Goal: Information Seeking & Learning: Check status

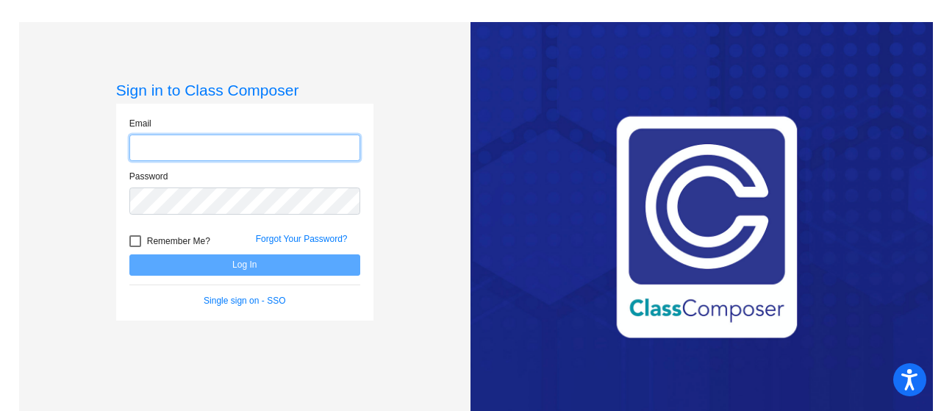
type input "[PERSON_NAME][EMAIL_ADDRESS][DOMAIN_NAME]"
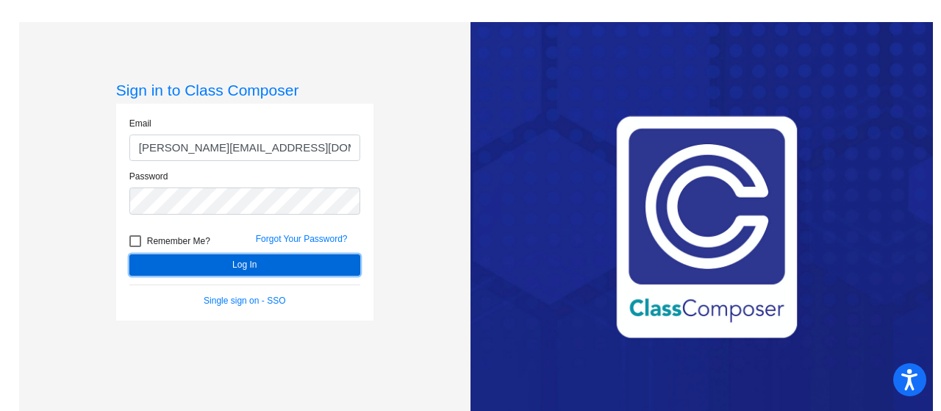
click at [297, 263] on button "Log In" at bounding box center [244, 264] width 231 height 21
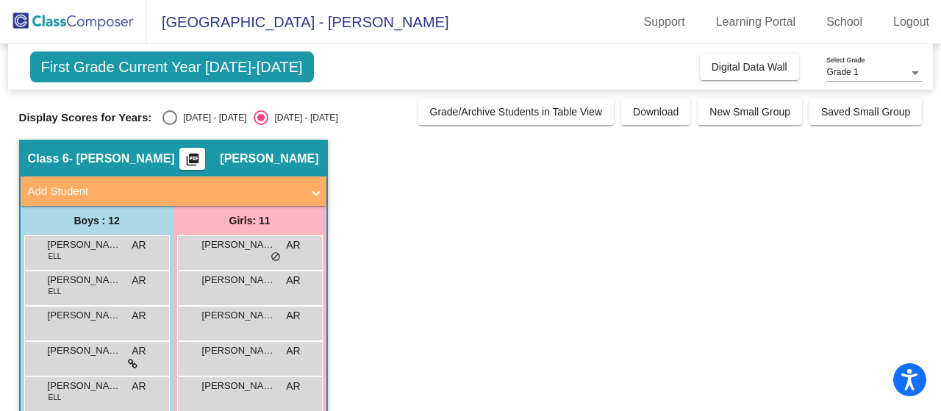
click at [177, 121] on div "[DATE] - [DATE]" at bounding box center [211, 117] width 69 height 13
click at [170, 125] on input "[DATE] - [DATE]" at bounding box center [169, 125] width 1 height 1
radio input "true"
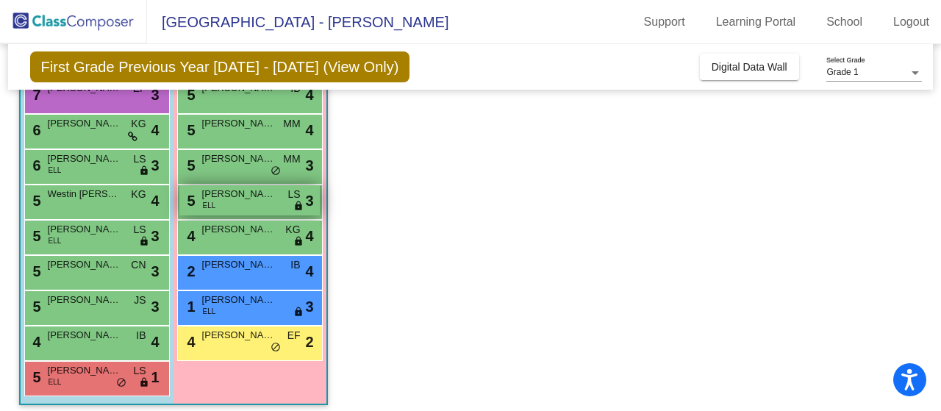
scroll to position [270, 0]
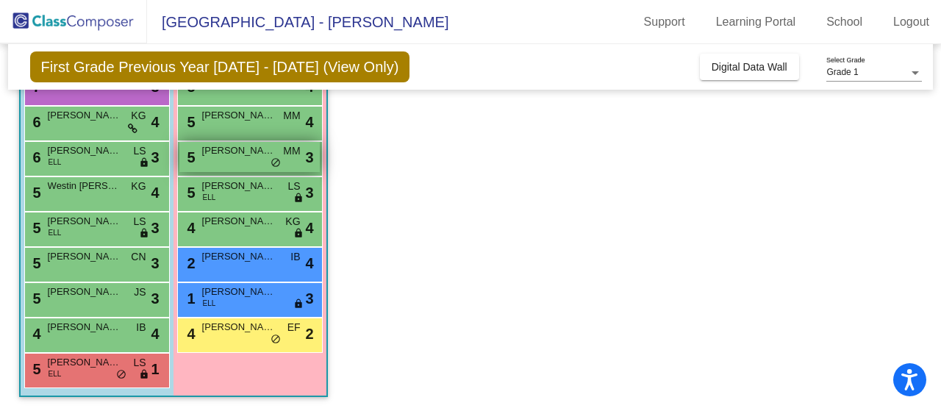
click at [217, 164] on div "5 [PERSON_NAME] MM lock do_not_disturb_alt 3" at bounding box center [249, 157] width 140 height 30
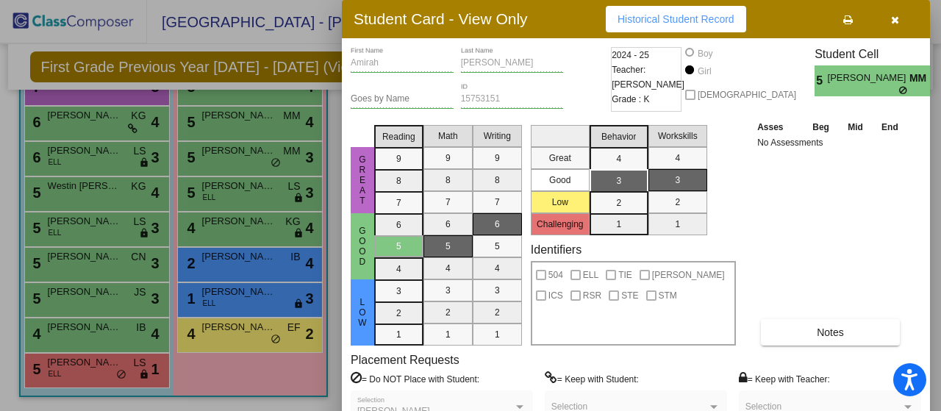
click at [899, 86] on icon at bounding box center [904, 90] width 10 height 9
click at [654, 18] on span "Historical Student Record" at bounding box center [675, 19] width 117 height 12
click at [883, 23] on button "button" at bounding box center [894, 19] width 47 height 26
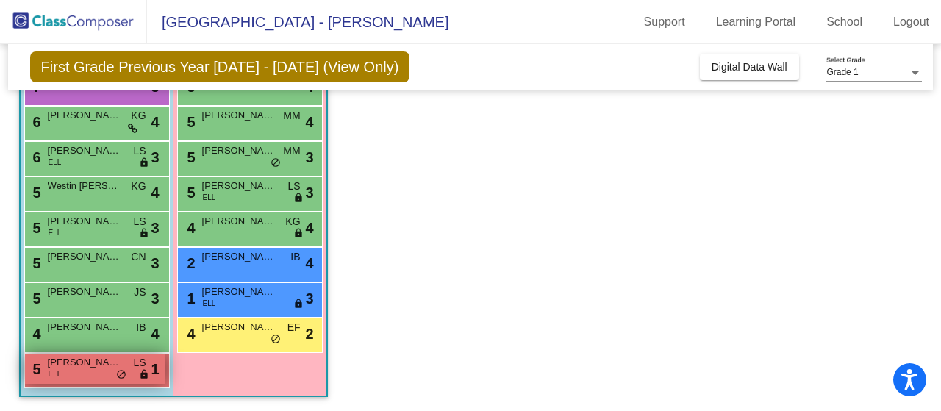
click at [106, 359] on span "[PERSON_NAME] [PERSON_NAME]" at bounding box center [85, 362] width 74 height 15
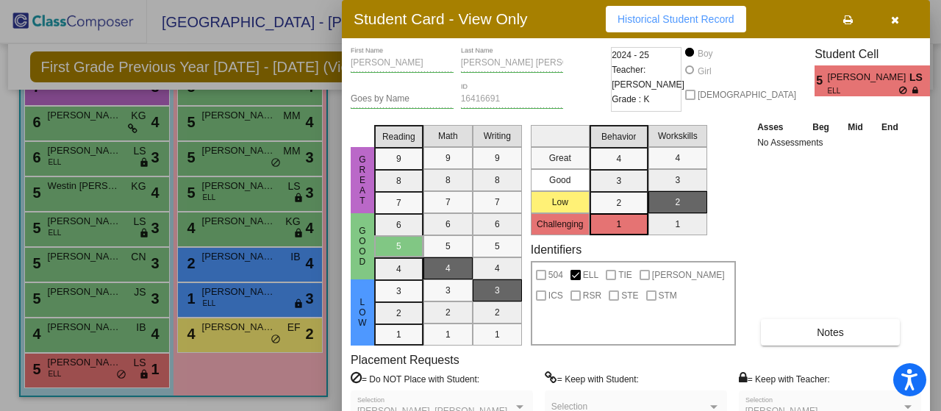
click at [699, 21] on span "Historical Student Record" at bounding box center [675, 19] width 117 height 12
click at [897, 23] on icon "button" at bounding box center [895, 20] width 8 height 10
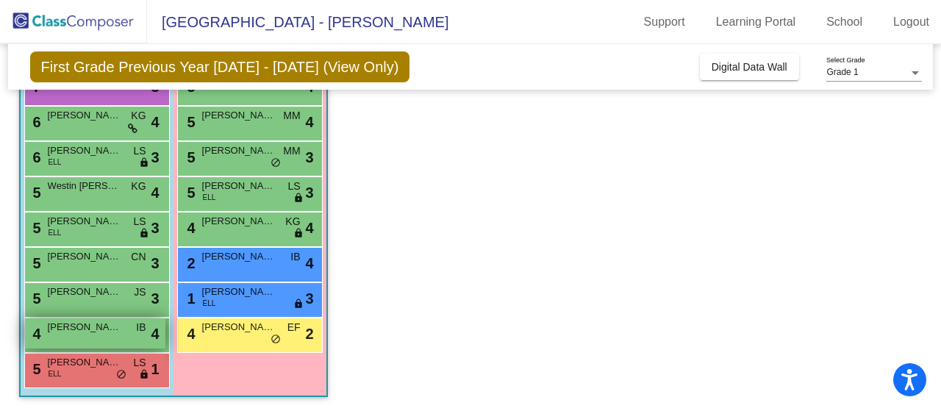
click at [72, 340] on div "4 [PERSON_NAME] IB lock do_not_disturb_alt 4" at bounding box center [95, 333] width 140 height 30
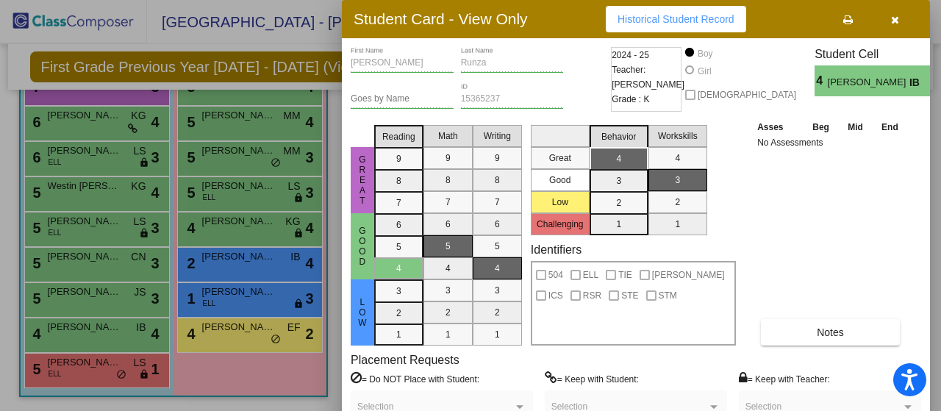
click at [706, 21] on span "Historical Student Record" at bounding box center [675, 19] width 117 height 12
click at [245, 295] on div at bounding box center [470, 205] width 941 height 411
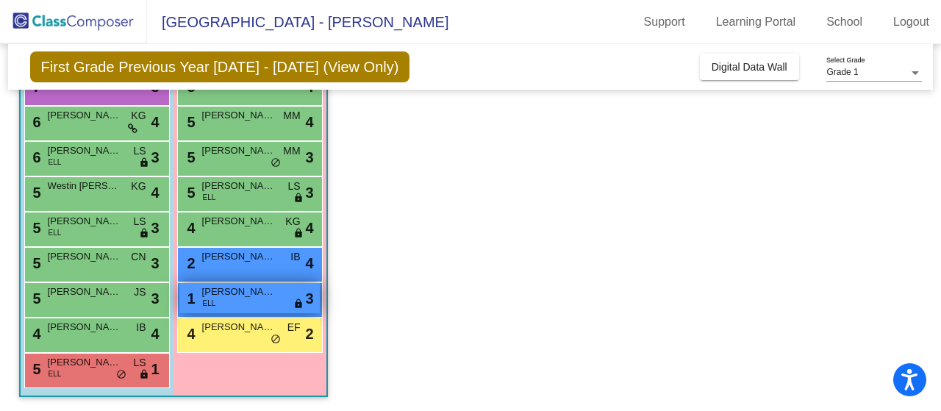
click at [234, 287] on span "[PERSON_NAME]" at bounding box center [239, 291] width 74 height 15
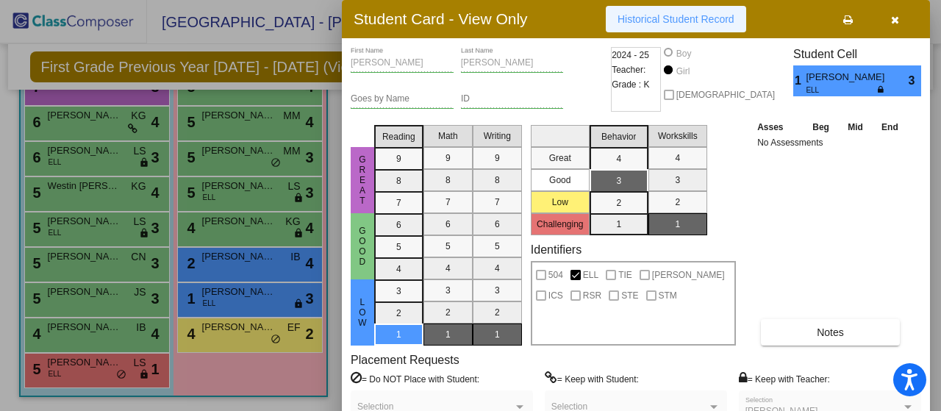
click at [689, 20] on span "Historical Student Record" at bounding box center [675, 19] width 117 height 12
click at [886, 26] on button "button" at bounding box center [894, 19] width 47 height 26
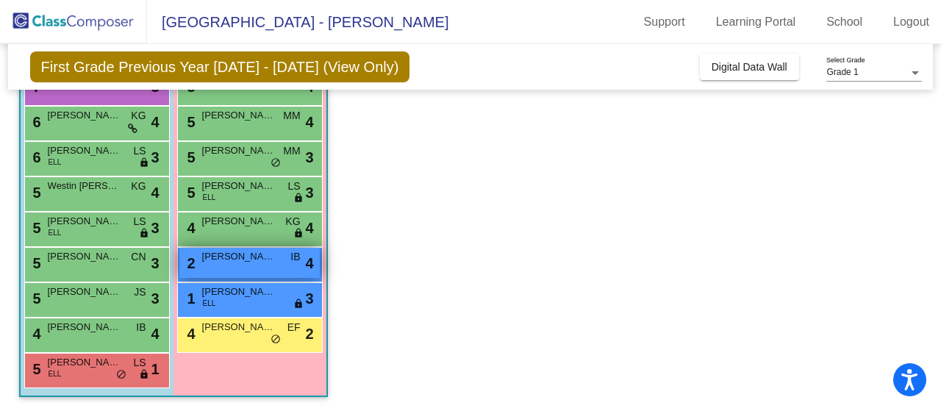
click at [221, 257] on span "[PERSON_NAME]" at bounding box center [239, 256] width 74 height 15
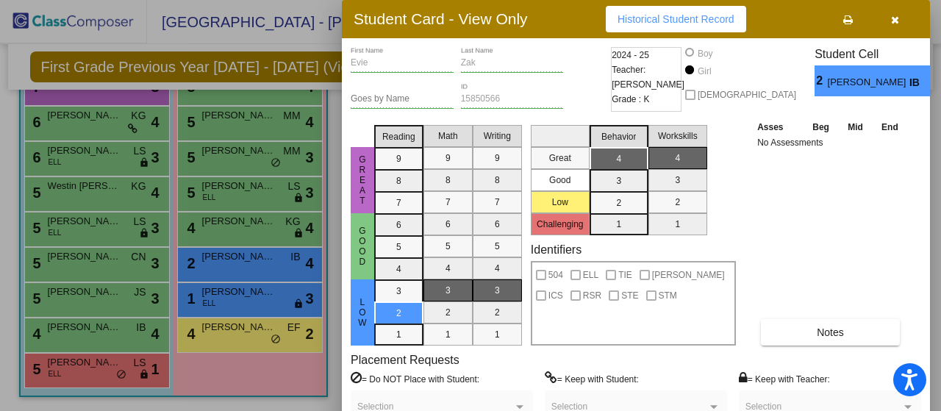
click at [664, 18] on span "Historical Student Record" at bounding box center [675, 19] width 117 height 12
click at [897, 15] on icon "button" at bounding box center [895, 20] width 8 height 10
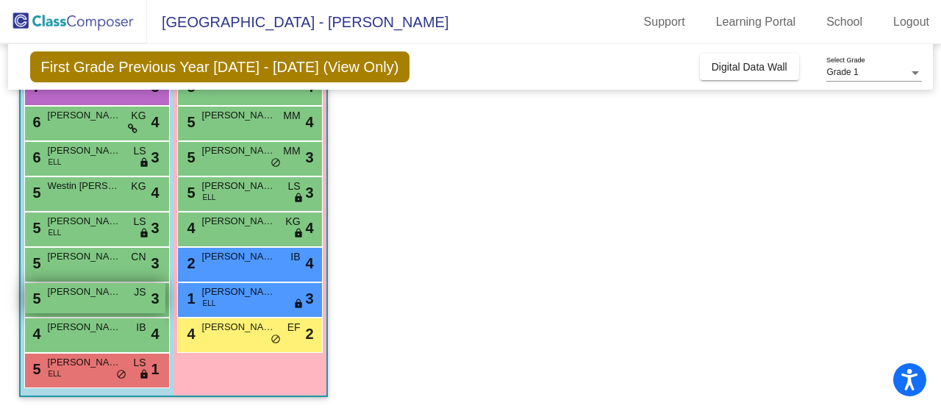
click at [90, 301] on div "5 [PERSON_NAME] JS lock do_not_disturb_alt 3" at bounding box center [95, 298] width 140 height 30
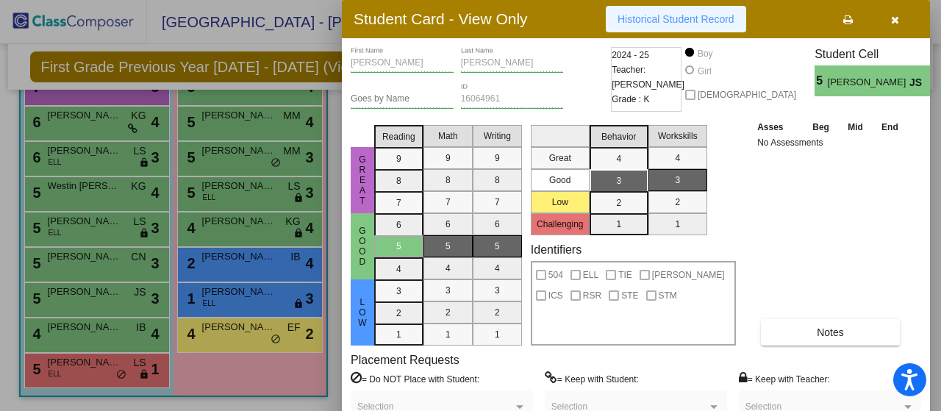
click at [657, 24] on span "Historical Student Record" at bounding box center [675, 19] width 117 height 12
click at [886, 21] on button "button" at bounding box center [894, 19] width 47 height 26
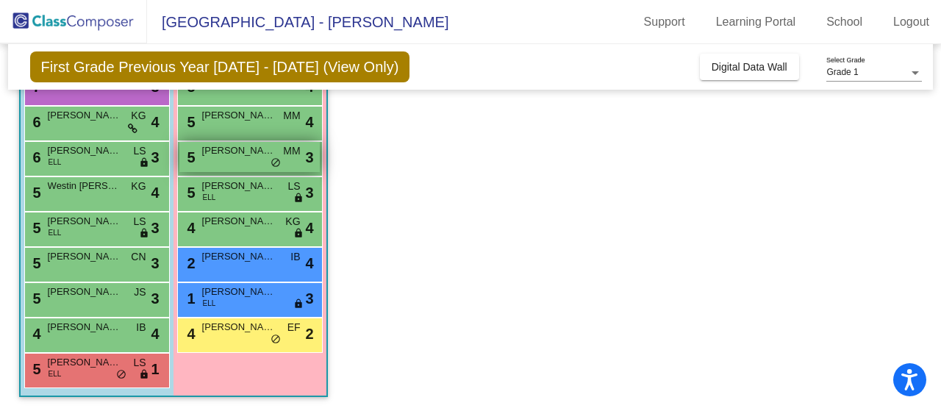
click at [241, 152] on span "[PERSON_NAME]" at bounding box center [239, 150] width 74 height 15
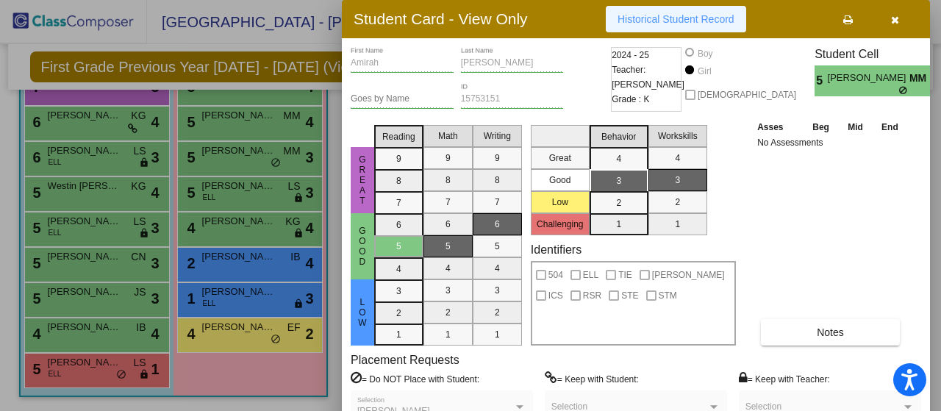
click at [695, 15] on span "Historical Student Record" at bounding box center [675, 19] width 117 height 12
click at [900, 12] on button "button" at bounding box center [894, 19] width 47 height 26
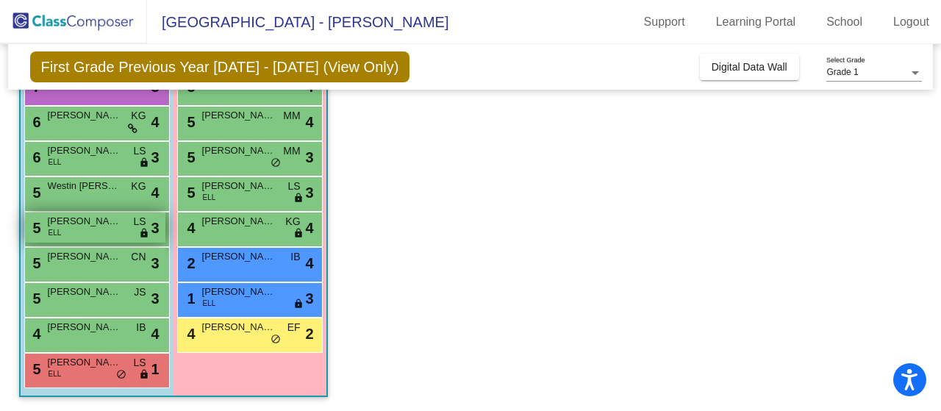
click at [84, 226] on span "[PERSON_NAME]" at bounding box center [85, 221] width 74 height 15
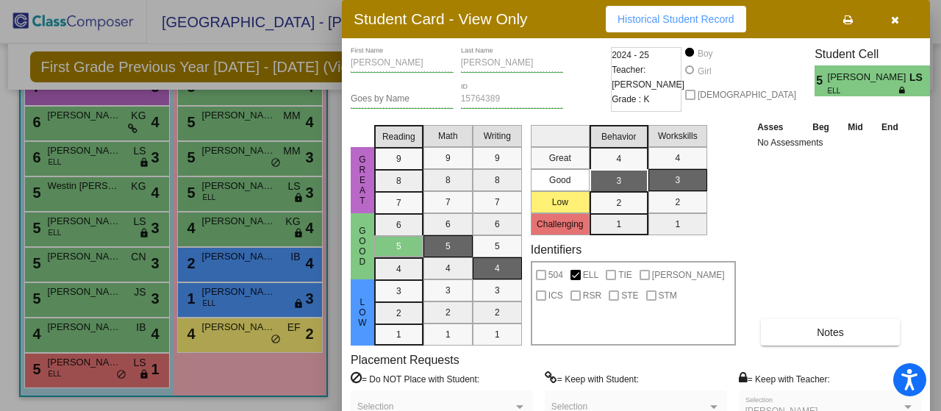
click at [892, 18] on icon "button" at bounding box center [895, 20] width 8 height 10
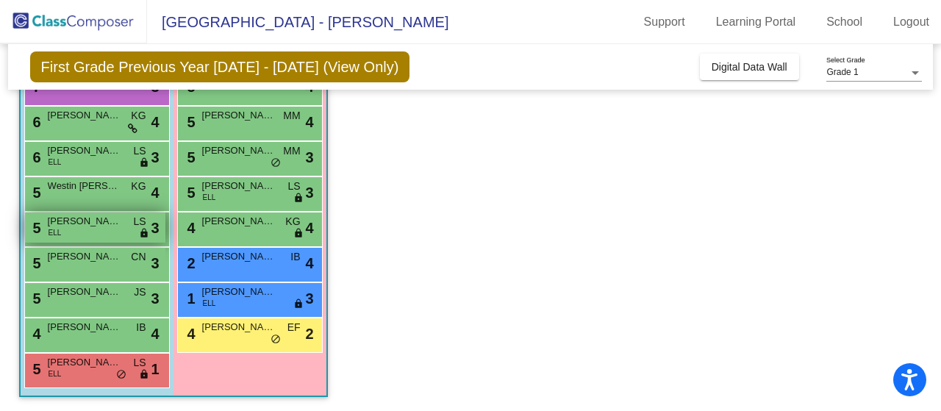
click at [91, 229] on div "5 [PERSON_NAME] [PERSON_NAME] lock do_not_disturb_alt 3" at bounding box center [95, 227] width 140 height 30
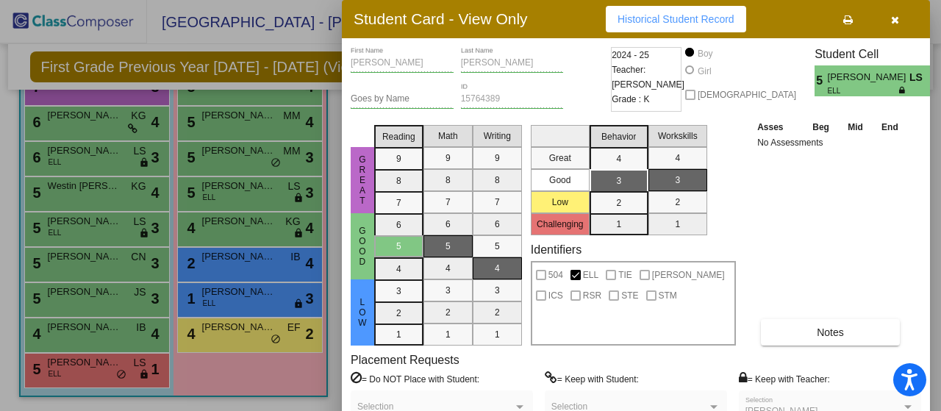
click at [626, 11] on button "Historical Student Record" at bounding box center [676, 19] width 140 height 26
click at [899, 17] on button "button" at bounding box center [894, 19] width 47 height 26
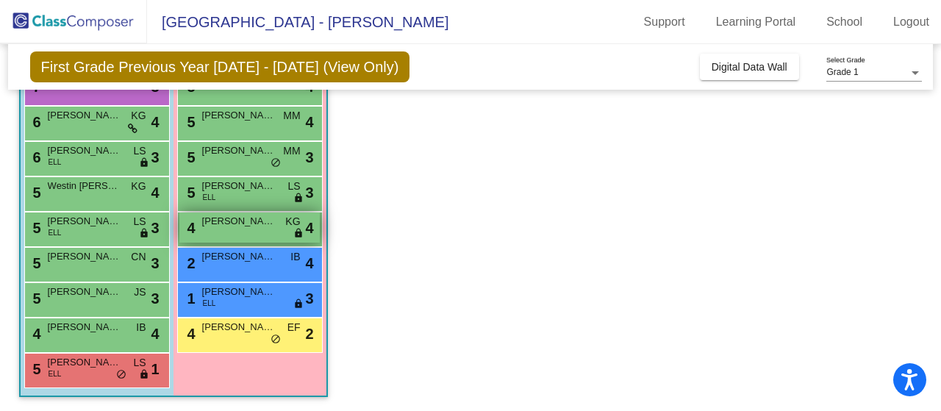
click at [235, 237] on div "4 [PERSON_NAME] KG lock do_not_disturb_alt 4" at bounding box center [249, 227] width 140 height 30
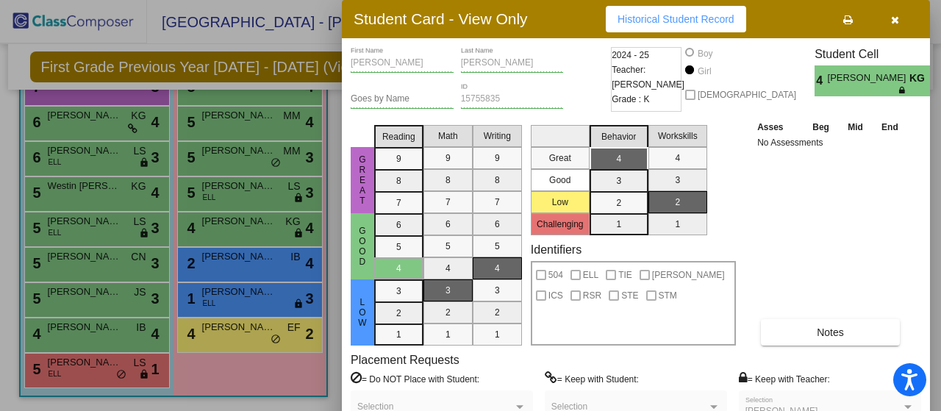
click at [666, 25] on button "Historical Student Record" at bounding box center [676, 19] width 140 height 26
click at [892, 12] on button "button" at bounding box center [894, 19] width 47 height 26
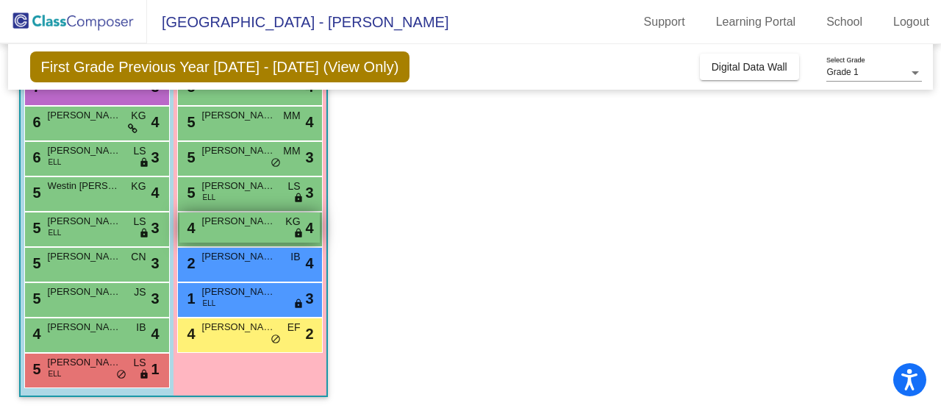
click at [221, 230] on div "4 [PERSON_NAME] KG lock do_not_disturb_alt 4" at bounding box center [249, 227] width 140 height 30
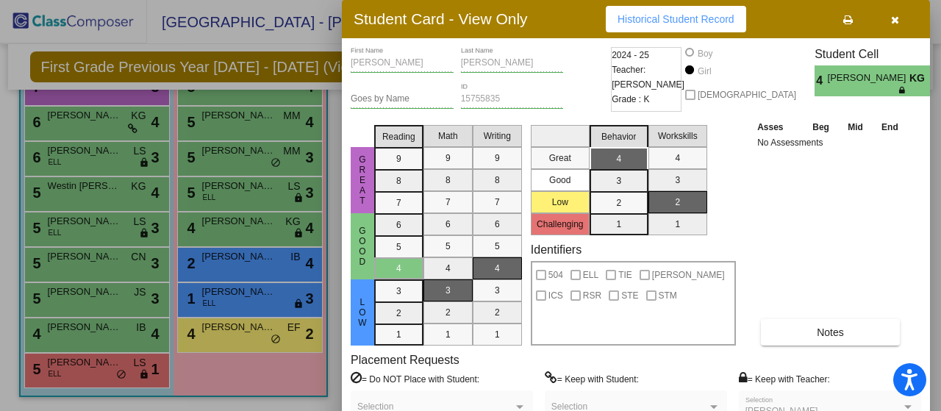
click at [900, 21] on button "button" at bounding box center [894, 19] width 47 height 26
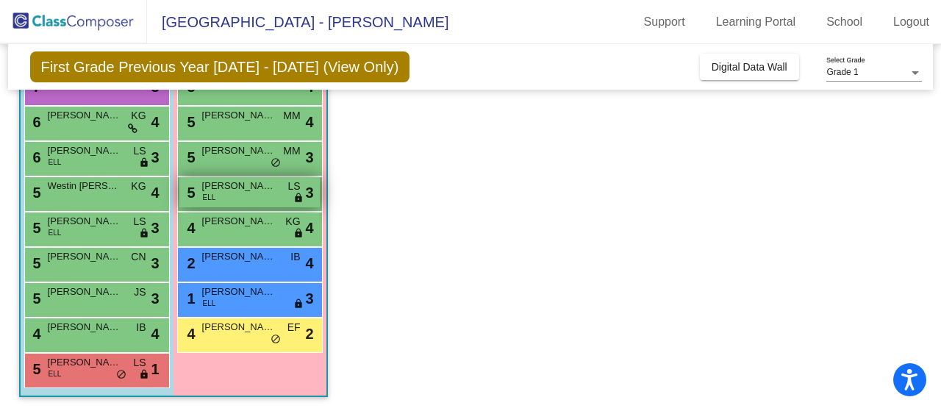
click at [245, 187] on span "[PERSON_NAME]" at bounding box center [239, 186] width 74 height 15
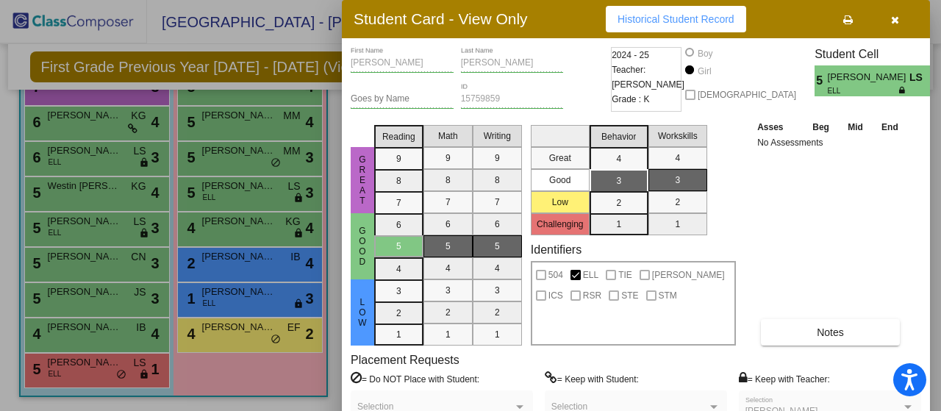
click at [712, 23] on span "Historical Student Record" at bounding box center [675, 19] width 117 height 12
click at [883, 24] on button "button" at bounding box center [894, 19] width 47 height 26
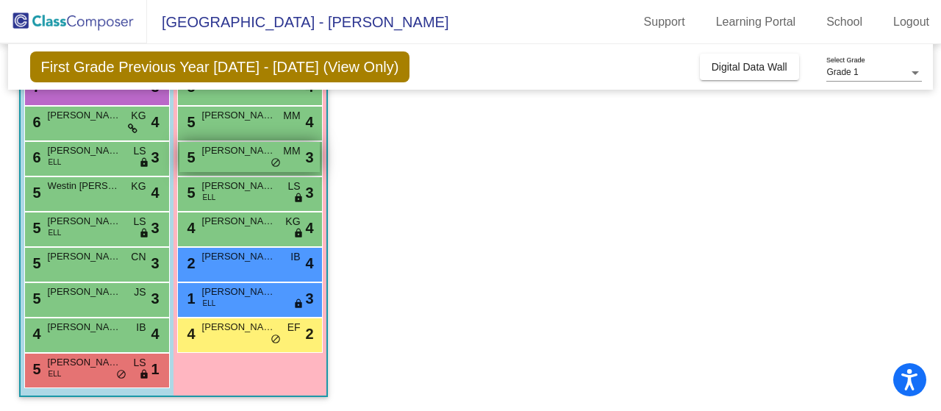
click at [227, 161] on div "5 [PERSON_NAME] MM lock do_not_disturb_alt 3" at bounding box center [249, 157] width 140 height 30
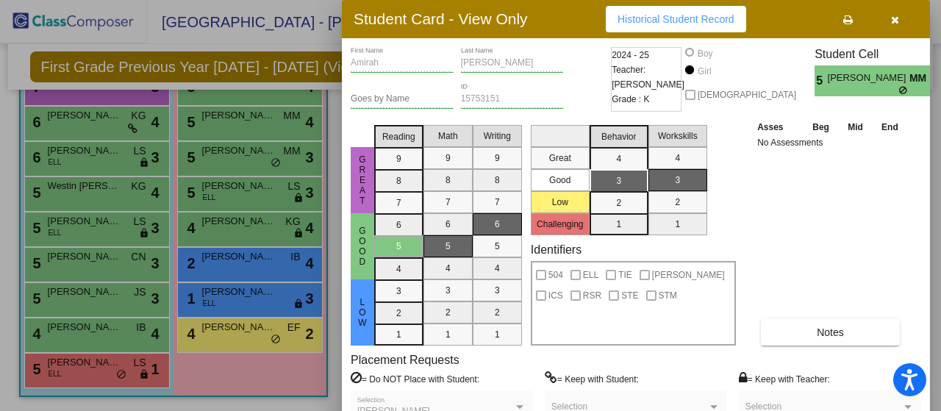
click at [678, 24] on span "Historical Student Record" at bounding box center [675, 19] width 117 height 12
click at [900, 24] on button "button" at bounding box center [894, 19] width 47 height 26
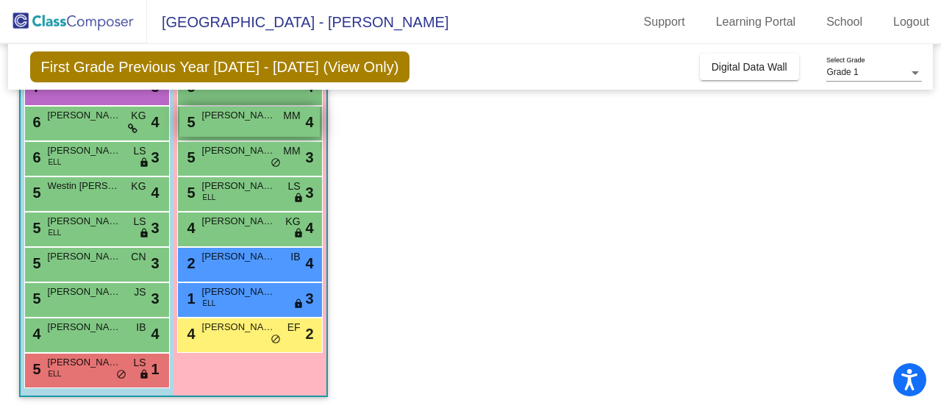
click at [245, 111] on span "[PERSON_NAME]" at bounding box center [239, 115] width 74 height 15
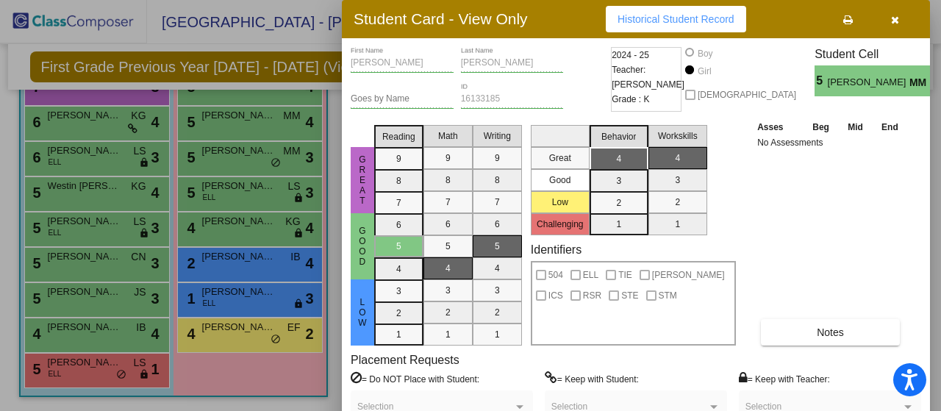
click at [705, 21] on span "Historical Student Record" at bounding box center [675, 19] width 117 height 12
click at [894, 20] on icon "button" at bounding box center [895, 20] width 8 height 10
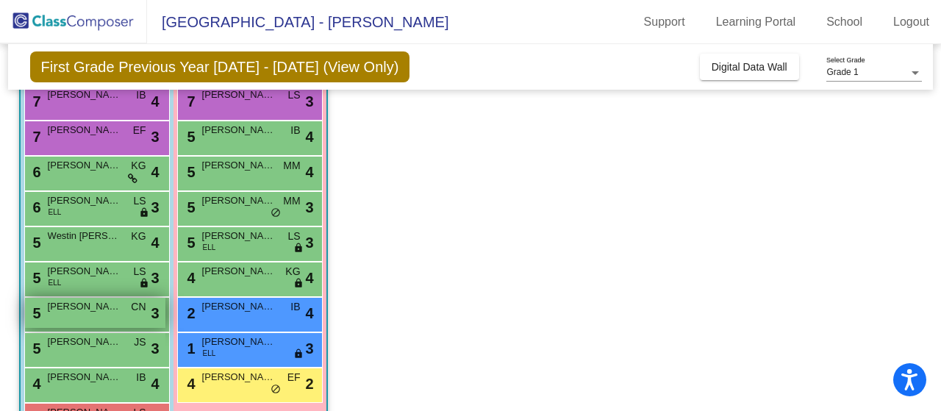
scroll to position [197, 0]
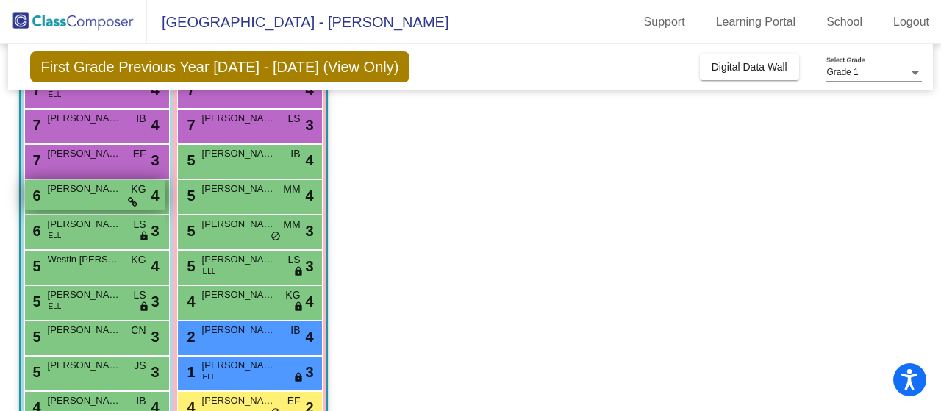
click at [128, 198] on icon at bounding box center [133, 202] width 10 height 10
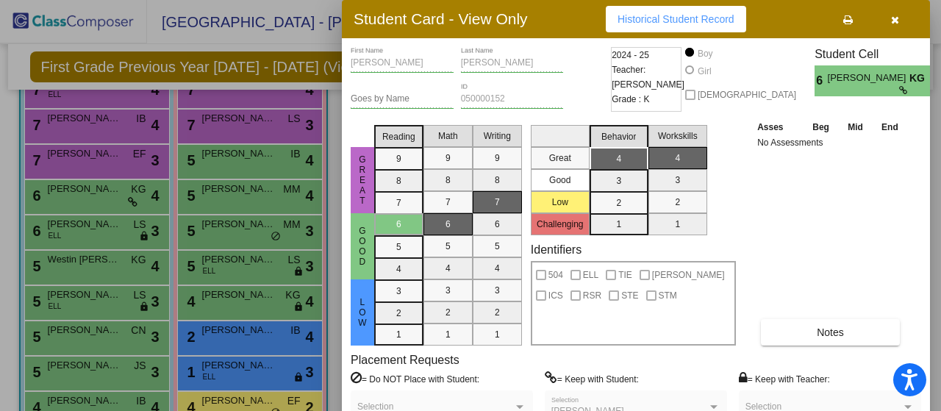
click at [645, 21] on span "Historical Student Record" at bounding box center [675, 19] width 117 height 12
click at [900, 21] on button "button" at bounding box center [894, 19] width 47 height 26
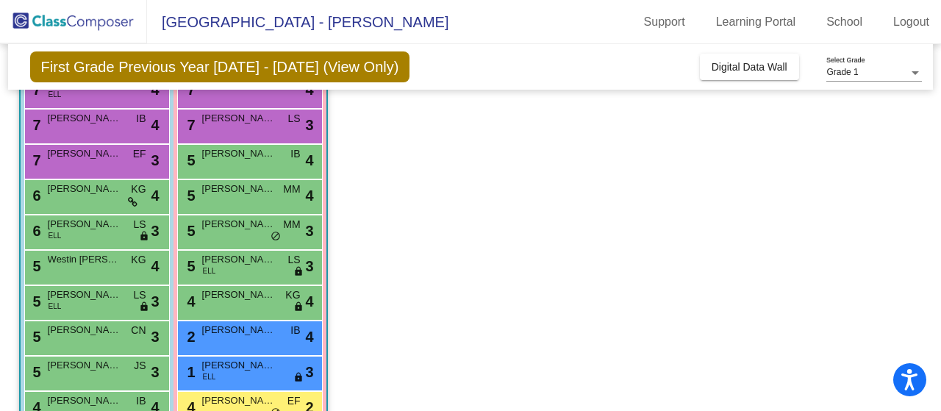
scroll to position [123, 0]
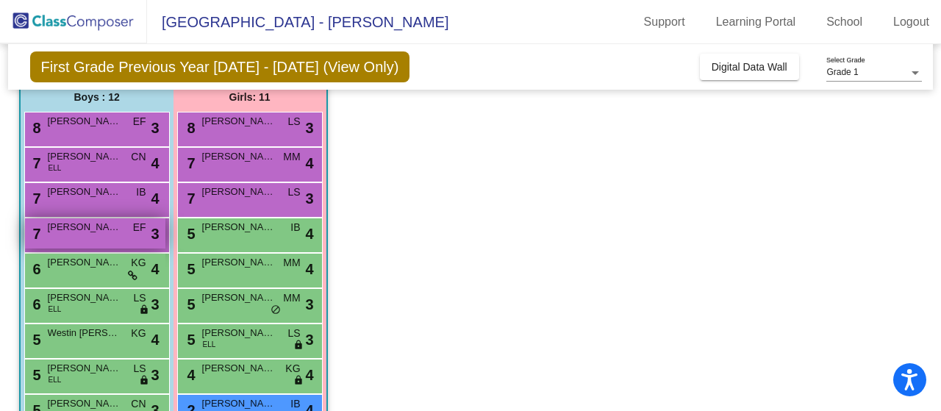
click at [101, 232] on span "[PERSON_NAME]" at bounding box center [85, 227] width 74 height 15
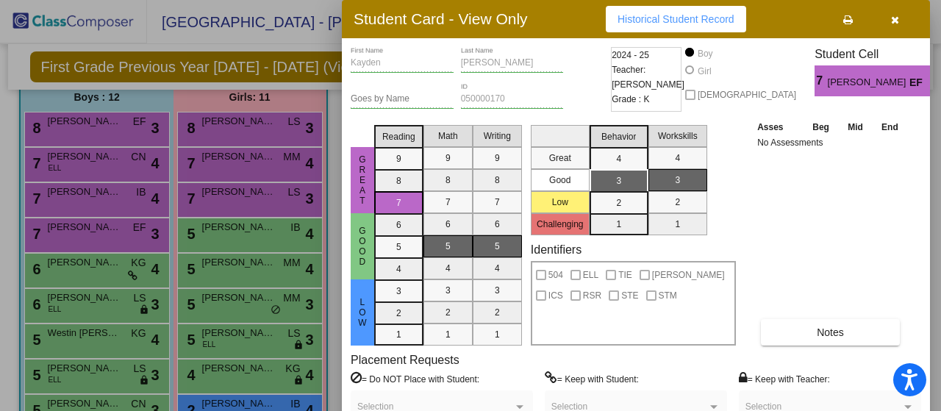
click at [657, 20] on span "Historical Student Record" at bounding box center [675, 19] width 117 height 12
click at [892, 26] on button "button" at bounding box center [894, 19] width 47 height 26
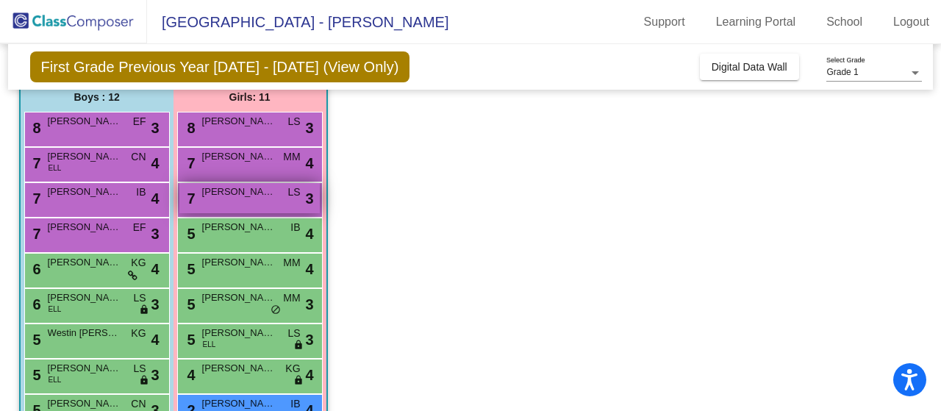
click at [231, 207] on div "7 [PERSON_NAME] LS lock do_not_disturb_alt 3" at bounding box center [249, 198] width 140 height 30
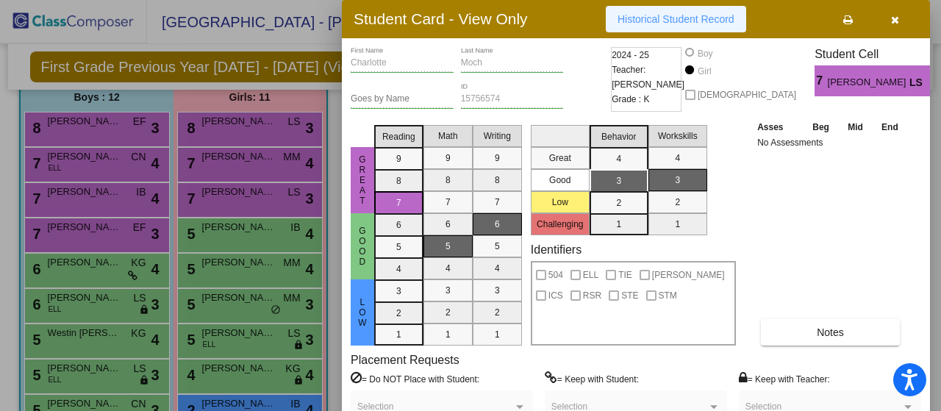
click at [663, 26] on button "Historical Student Record" at bounding box center [676, 19] width 140 height 26
click at [896, 20] on icon "button" at bounding box center [895, 20] width 8 height 10
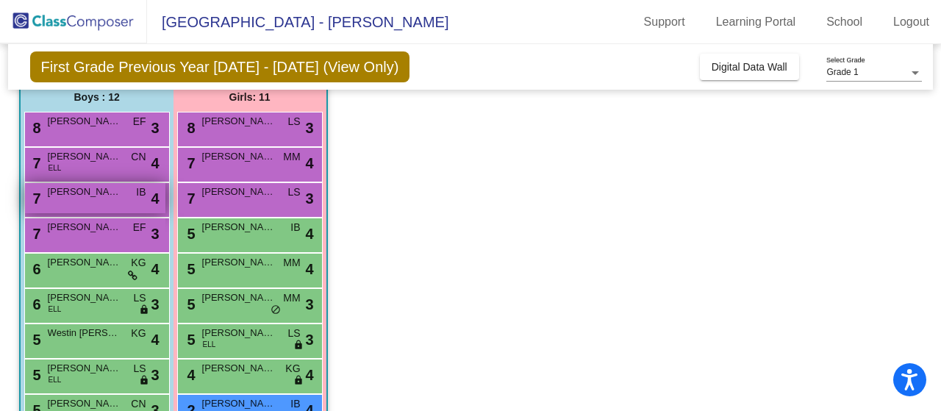
click at [71, 209] on div "7 [PERSON_NAME] IB lock do_not_disturb_alt 4" at bounding box center [95, 198] width 140 height 30
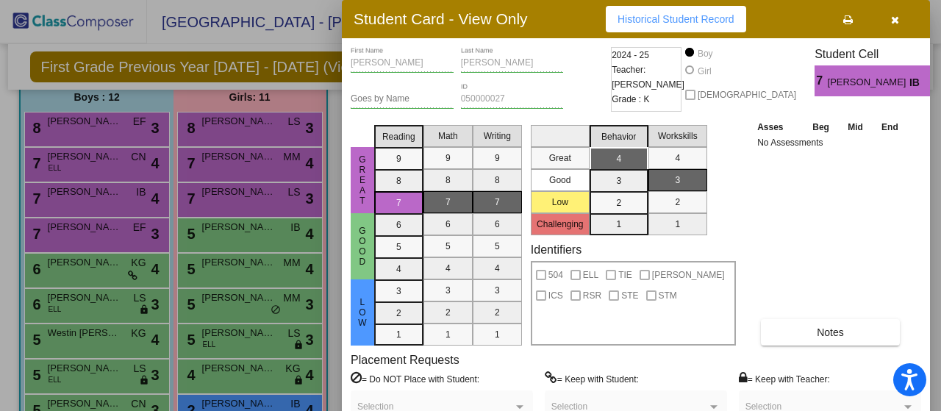
click at [677, 19] on span "Historical Student Record" at bounding box center [675, 19] width 117 height 12
click at [196, 179] on div at bounding box center [470, 205] width 941 height 411
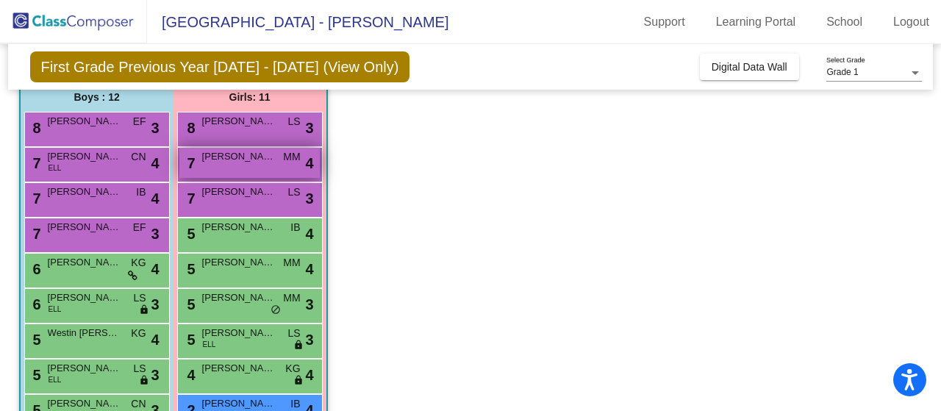
click at [222, 165] on div "7 [PERSON_NAME] MM lock do_not_disturb_alt 4" at bounding box center [249, 163] width 140 height 30
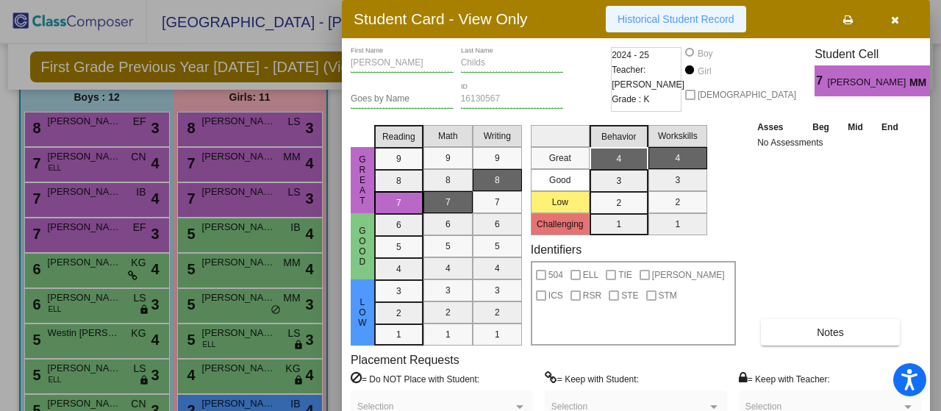
click at [662, 21] on span "Historical Student Record" at bounding box center [675, 19] width 117 height 12
click at [179, 185] on div at bounding box center [470, 205] width 941 height 411
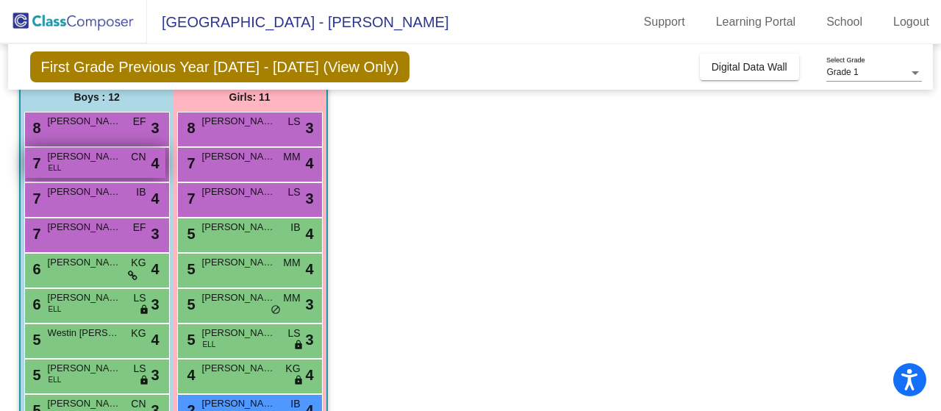
click at [105, 154] on span "[PERSON_NAME]" at bounding box center [85, 156] width 74 height 15
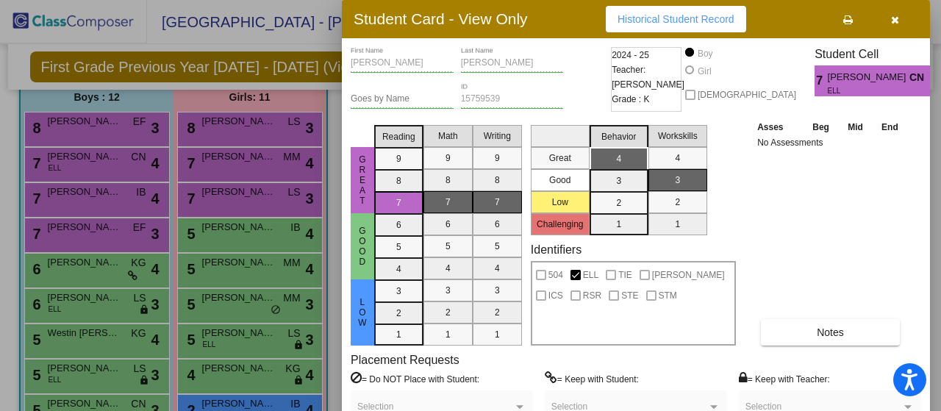
click at [654, 18] on span "Historical Student Record" at bounding box center [675, 19] width 117 height 12
click at [169, 204] on div at bounding box center [470, 205] width 941 height 411
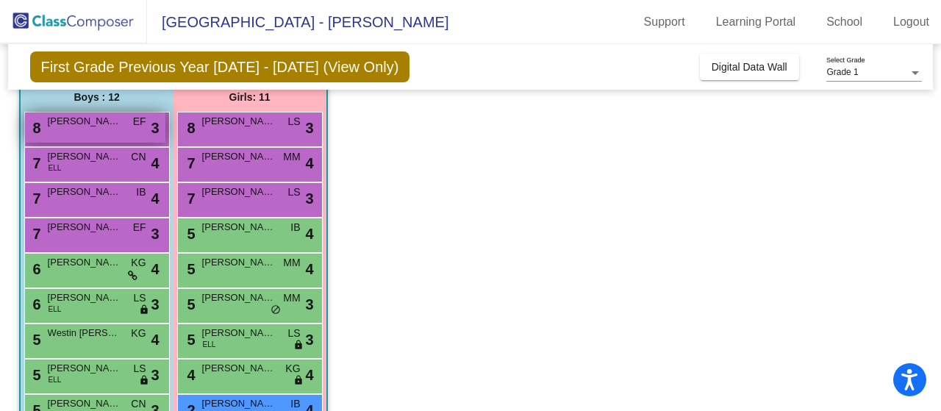
click at [120, 135] on div "8 [PERSON_NAME] EF lock do_not_disturb_alt 3" at bounding box center [95, 127] width 140 height 30
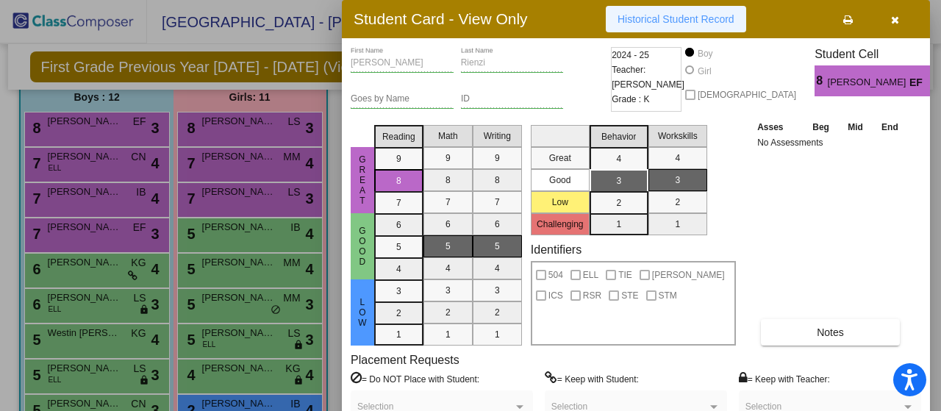
click at [699, 24] on button "Historical Student Record" at bounding box center [676, 19] width 140 height 26
click at [121, 151] on div at bounding box center [470, 205] width 941 height 411
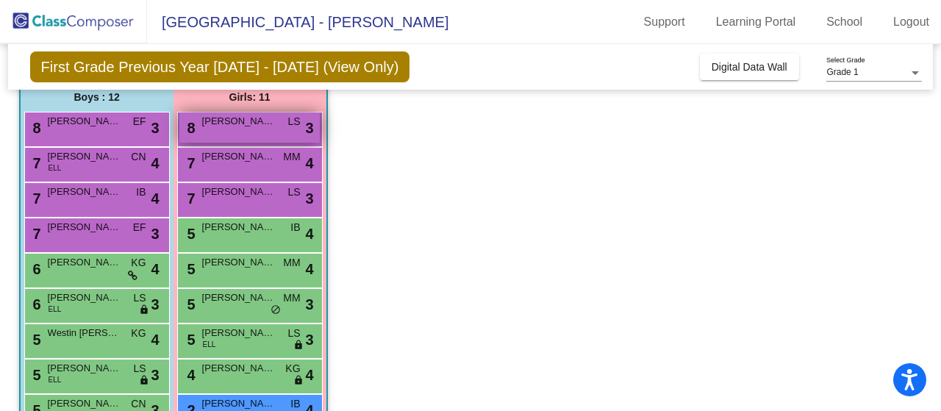
click at [298, 129] on div "8 [PERSON_NAME] lock do_not_disturb_alt 3" at bounding box center [249, 127] width 140 height 30
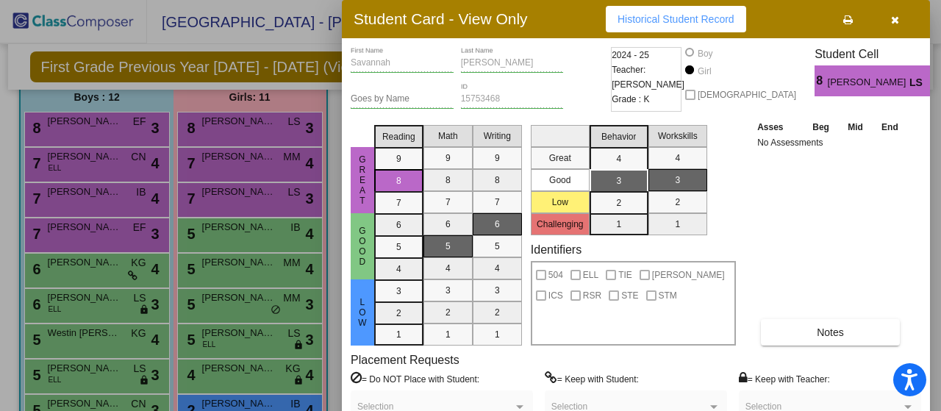
click at [682, 15] on span "Historical Student Record" at bounding box center [675, 19] width 117 height 12
click at [243, 126] on div at bounding box center [470, 205] width 941 height 411
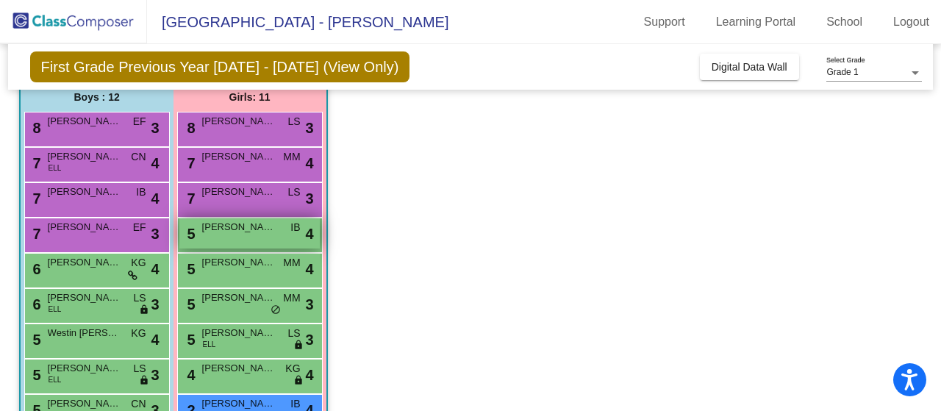
click at [231, 232] on span "[PERSON_NAME]" at bounding box center [239, 227] width 74 height 15
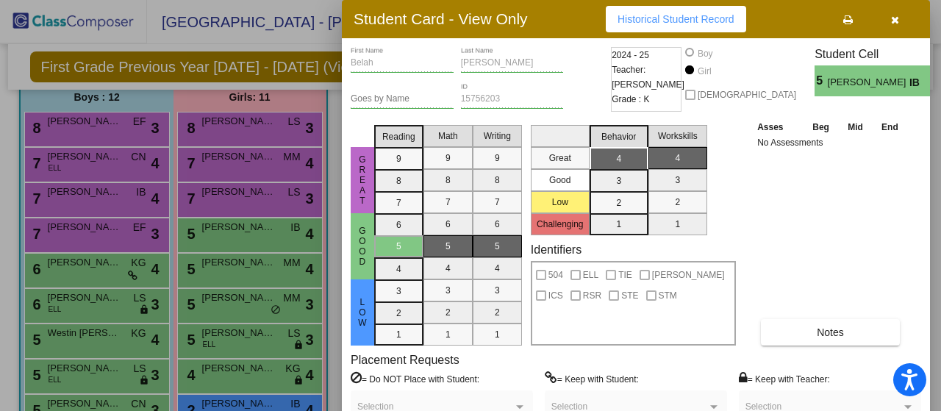
click at [673, 16] on span "Historical Student Record" at bounding box center [675, 19] width 117 height 12
click at [129, 202] on div at bounding box center [470, 205] width 941 height 411
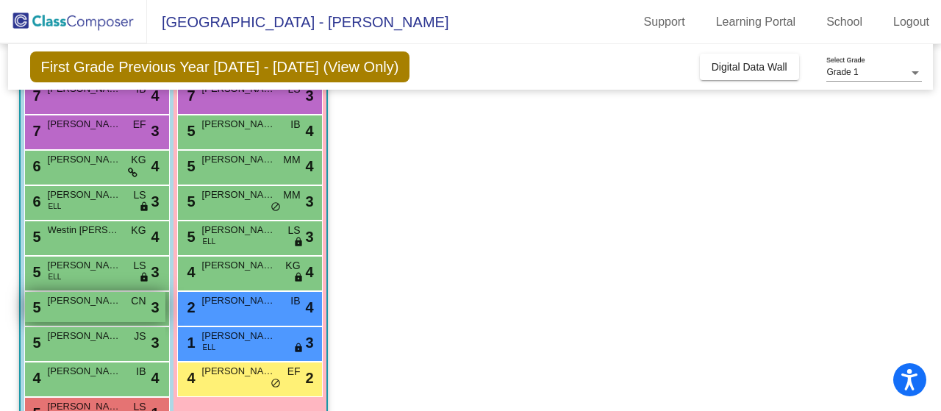
scroll to position [270, 0]
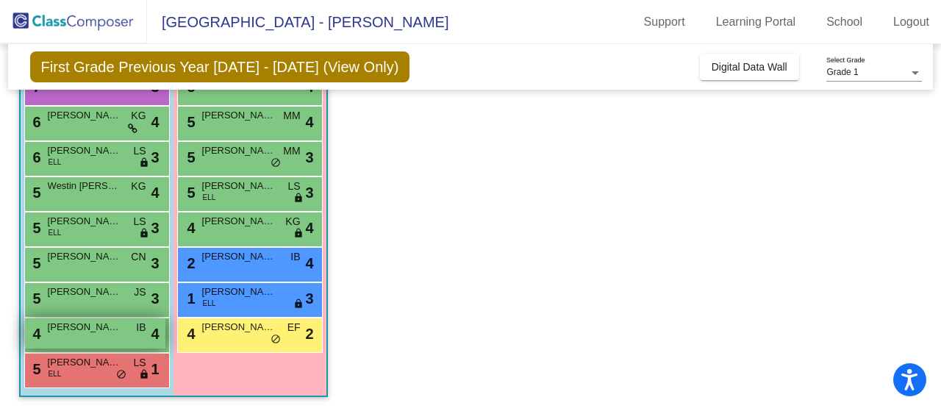
click at [109, 326] on span "[PERSON_NAME]" at bounding box center [85, 327] width 74 height 15
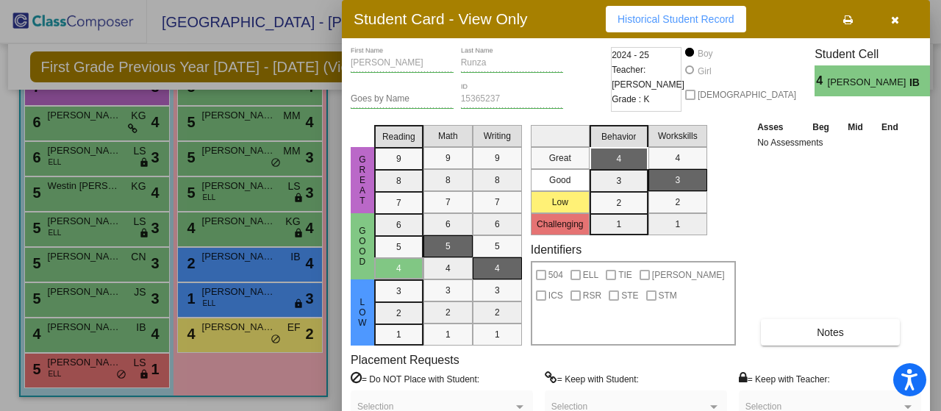
click at [701, 25] on button "Historical Student Record" at bounding box center [676, 19] width 140 height 26
click at [123, 279] on div at bounding box center [470, 205] width 941 height 411
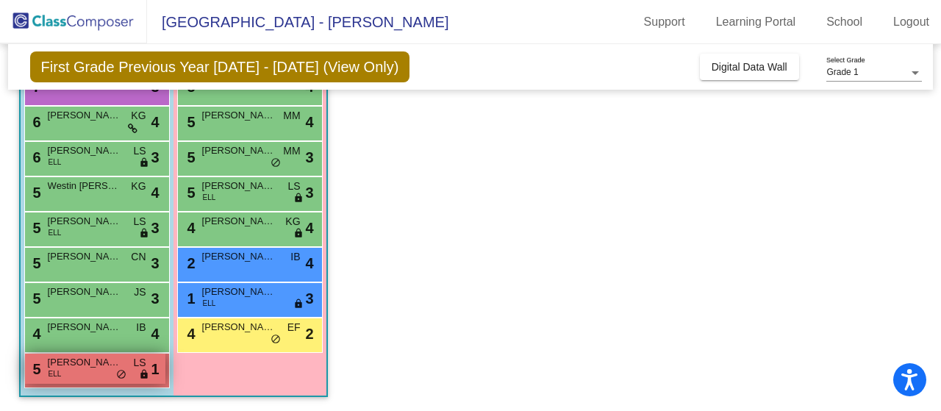
click at [85, 376] on div "5 [PERSON_NAME] [PERSON_NAME] [PERSON_NAME] lock do_not_disturb_alt 1" at bounding box center [95, 369] width 140 height 30
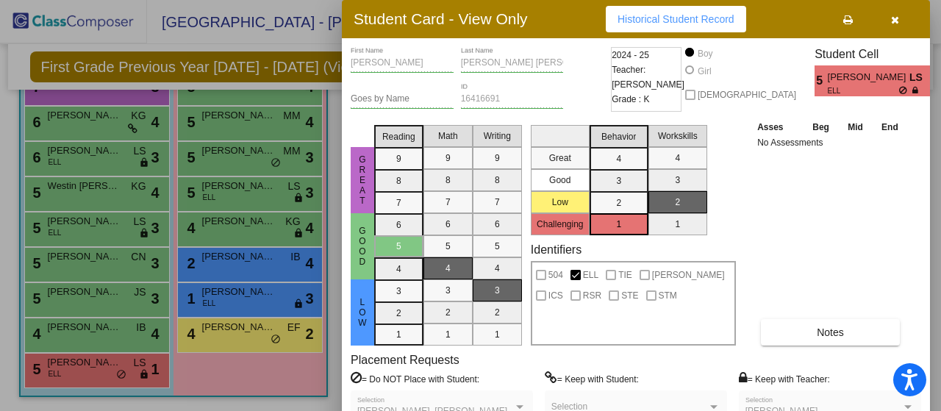
click at [641, 20] on span "Historical Student Record" at bounding box center [675, 19] width 117 height 12
click at [182, 187] on div at bounding box center [470, 205] width 941 height 411
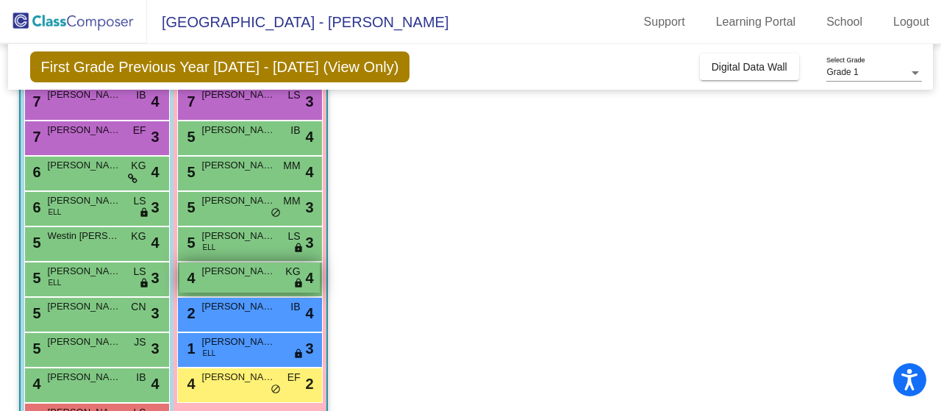
scroll to position [197, 0]
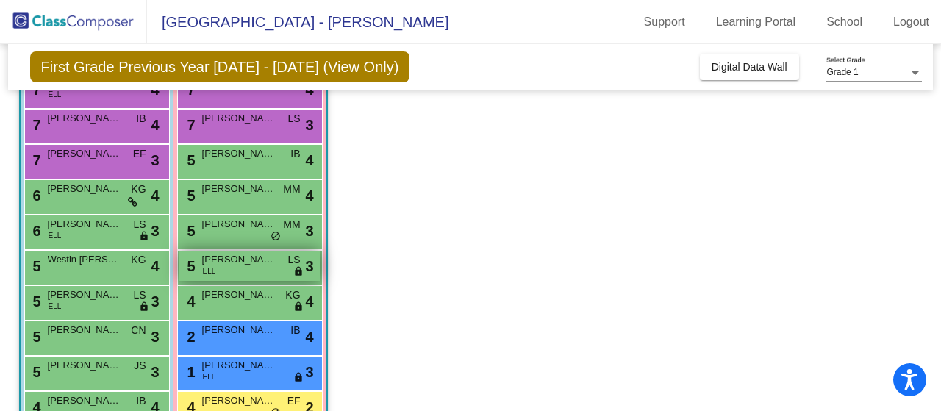
click at [247, 270] on div "5 [PERSON_NAME] [PERSON_NAME] lock do_not_disturb_alt 3" at bounding box center [249, 266] width 140 height 30
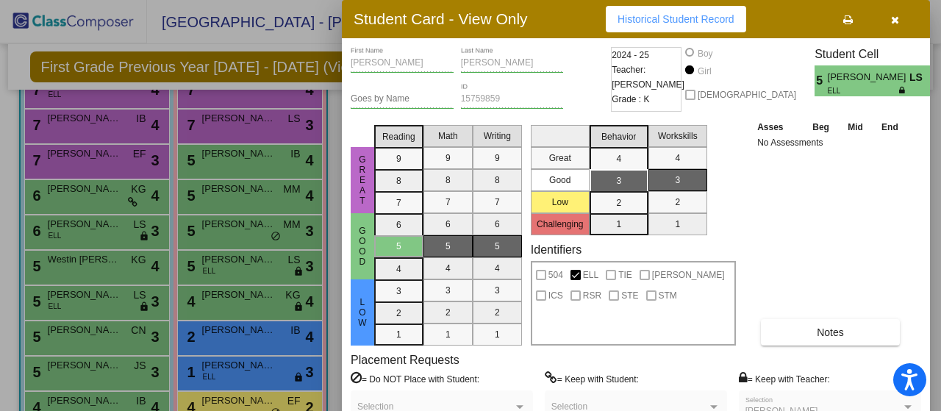
click at [719, 26] on button "Historical Student Record" at bounding box center [676, 19] width 140 height 26
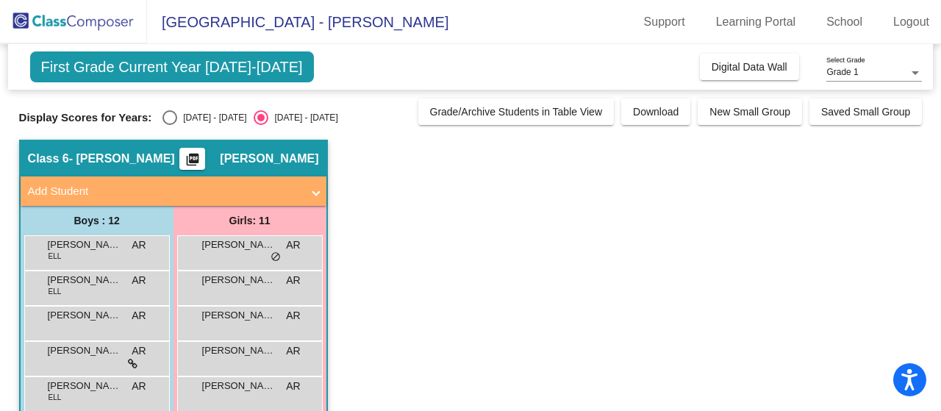
click at [166, 126] on div "First Grade Current Year 2025-2026 Add, Move, or Retain Students Off On Incomin…" at bounding box center [470, 363] width 903 height 638
click at [167, 124] on div "First Grade Current Year 2025-2026 Add, Move, or Retain Students Off On Incomin…" at bounding box center [470, 363] width 903 height 638
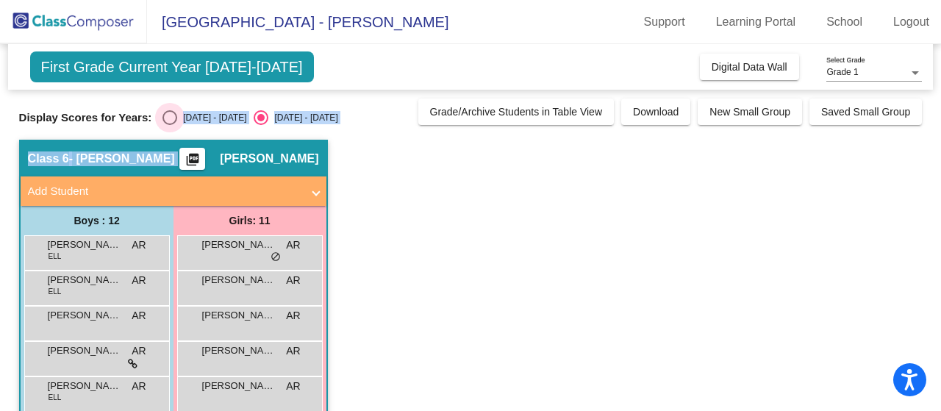
click at [167, 124] on div "Select an option" at bounding box center [169, 117] width 15 height 15
click at [169, 125] on input "[DATE] - [DATE]" at bounding box center [169, 125] width 1 height 1
radio input "true"
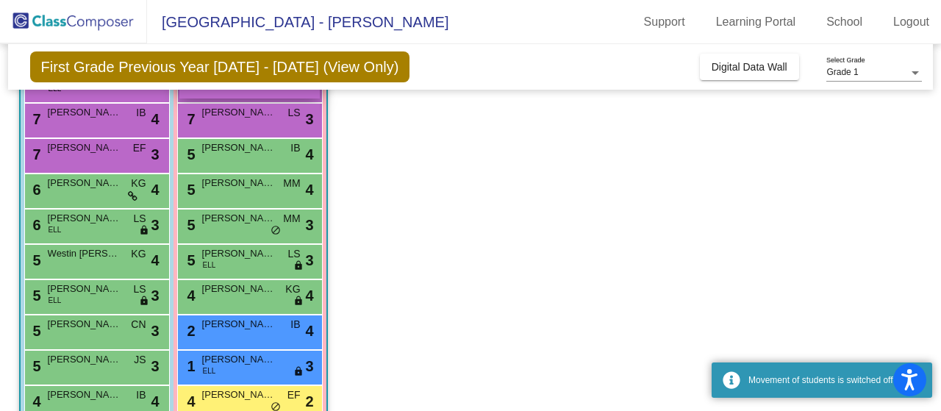
scroll to position [207, 0]
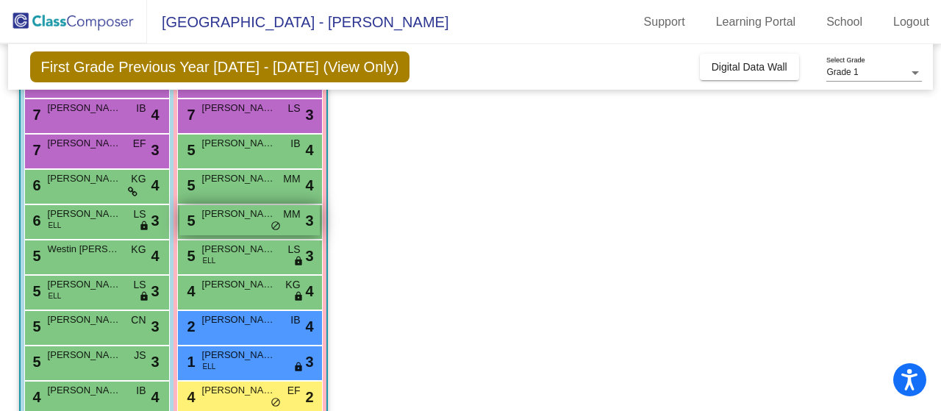
click at [247, 223] on div "5 [PERSON_NAME] MM lock do_not_disturb_alt 3" at bounding box center [249, 220] width 140 height 30
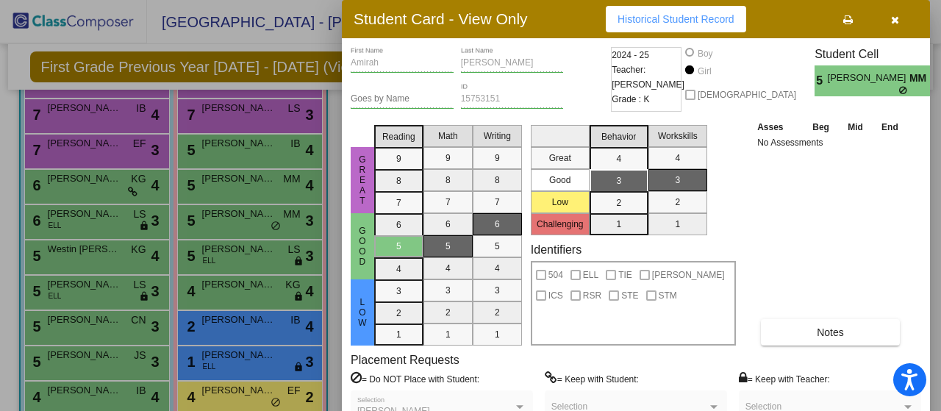
click at [664, 23] on span "Historical Student Record" at bounding box center [675, 19] width 117 height 12
